Goal: Information Seeking & Learning: Learn about a topic

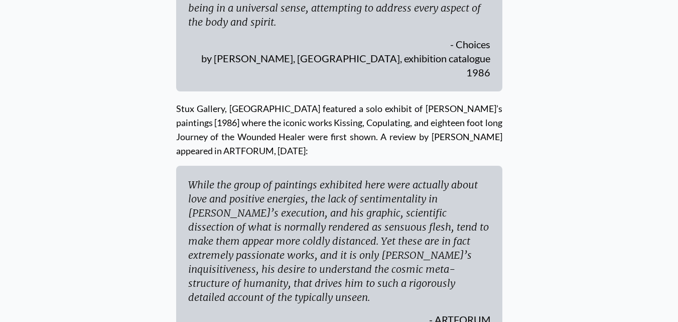
scroll to position [3664, 0]
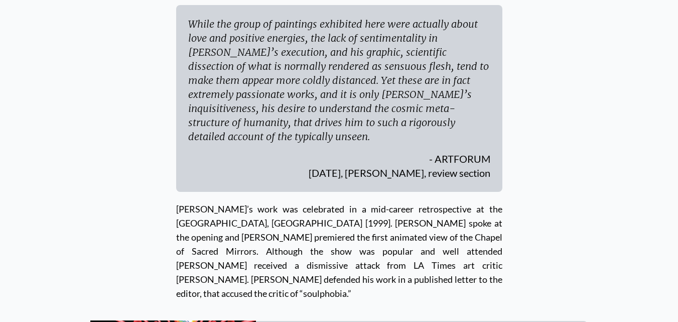
drag, startPoint x: 155, startPoint y: 183, endPoint x: 69, endPoint y: 111, distance: 111.5
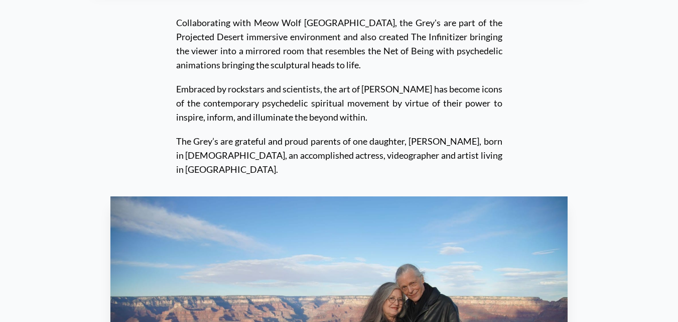
scroll to position [9551, 0]
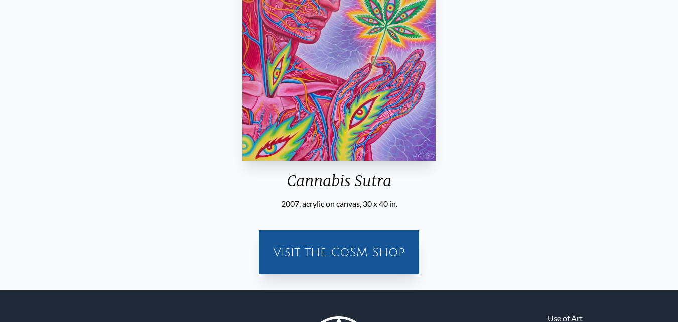
scroll to position [251, 0]
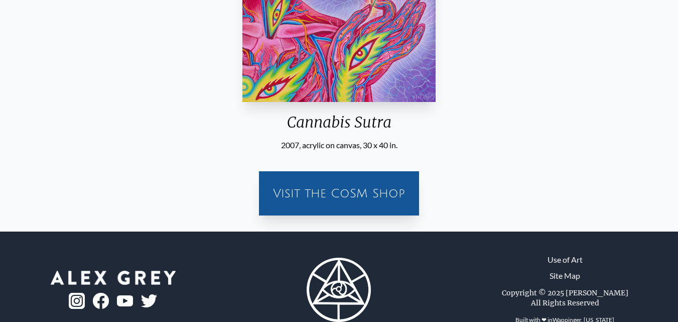
click at [354, 195] on div "Visit the CoSM Shop" at bounding box center [339, 193] width 148 height 32
click at [352, 193] on div "Visit the CoSM Shop" at bounding box center [339, 193] width 148 height 32
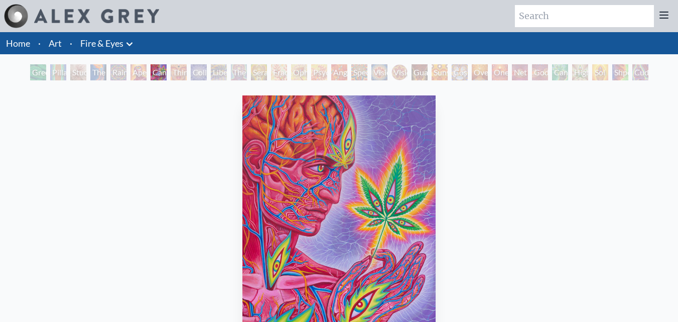
click at [31, 75] on div "Green Hand" at bounding box center [38, 72] width 16 height 16
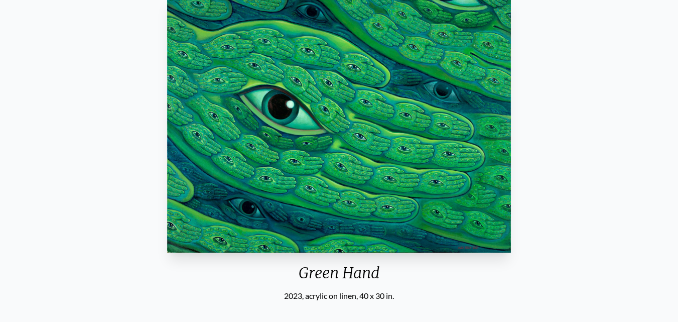
scroll to position [50, 0]
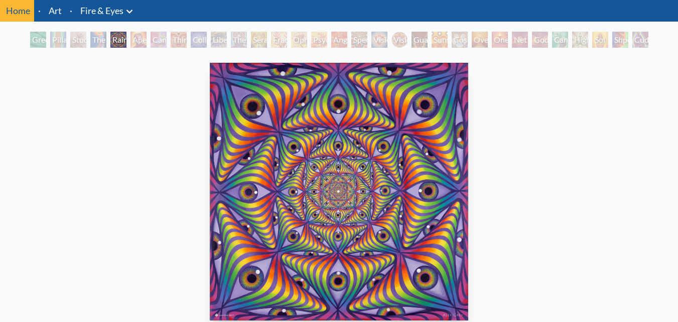
scroll to position [50, 0]
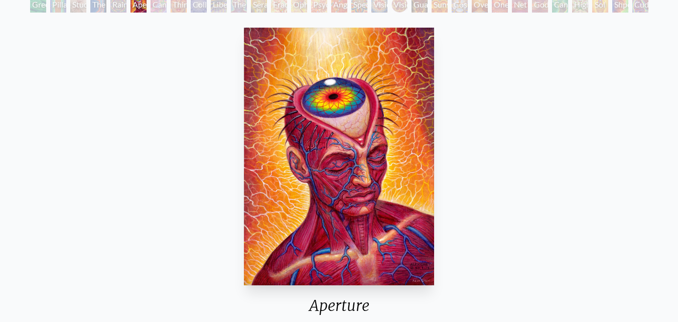
scroll to position [50, 0]
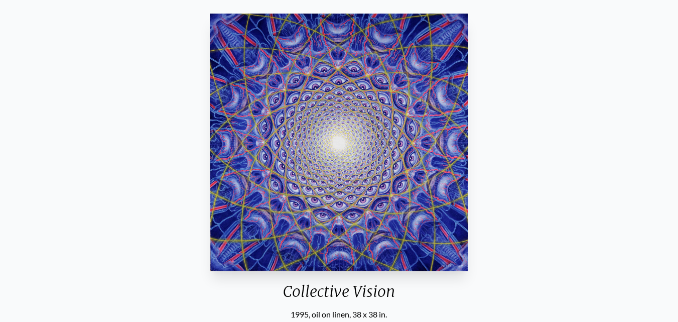
scroll to position [50, 0]
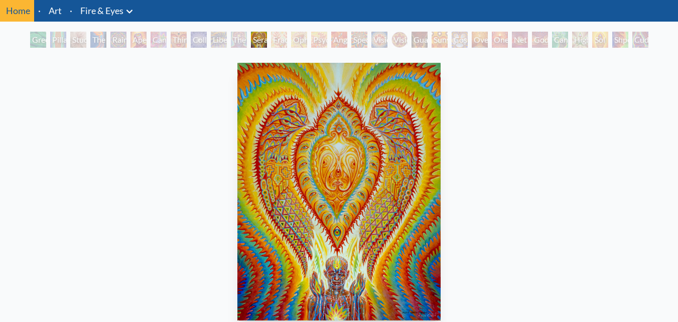
scroll to position [50, 0]
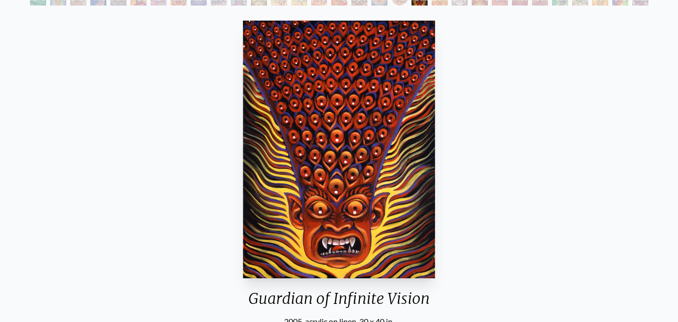
scroll to position [50, 0]
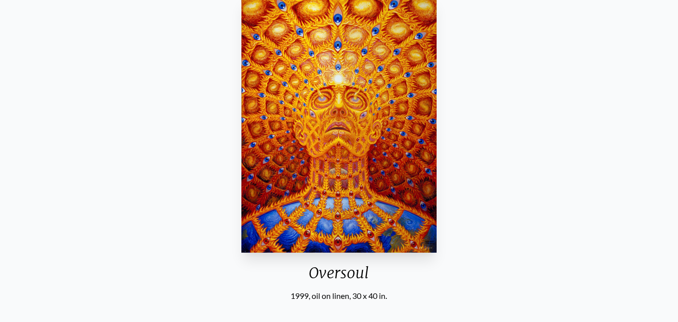
scroll to position [50, 0]
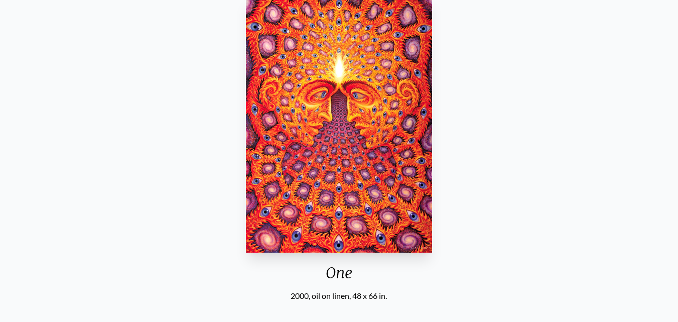
scroll to position [50, 0]
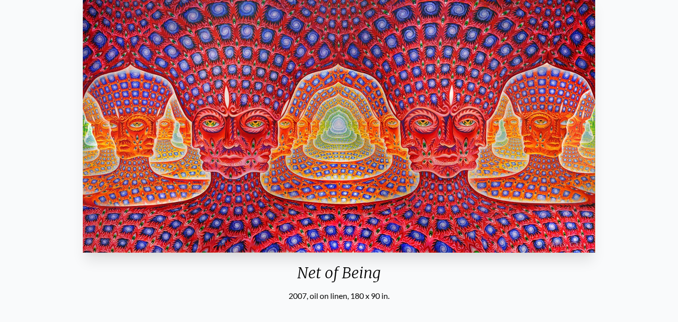
scroll to position [50, 0]
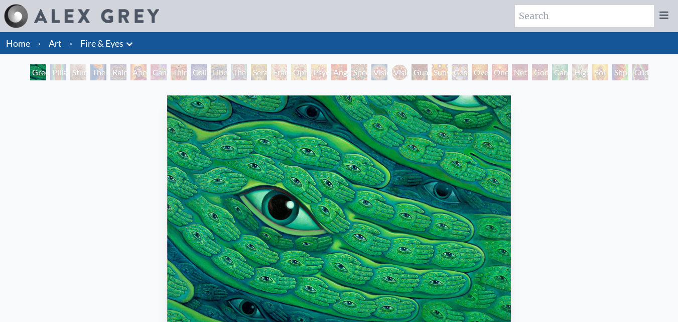
click at [53, 41] on link "Art" at bounding box center [55, 43] width 13 height 14
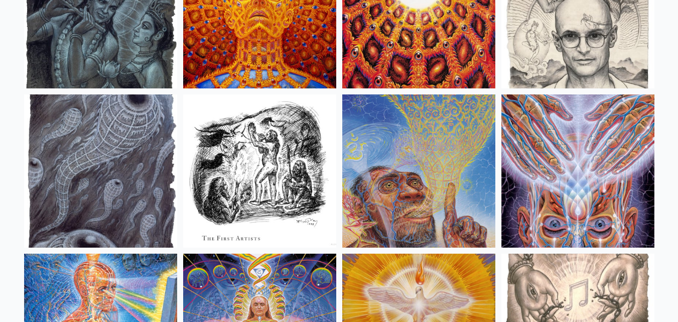
scroll to position [6877, 0]
